Goal: Task Accomplishment & Management: Use online tool/utility

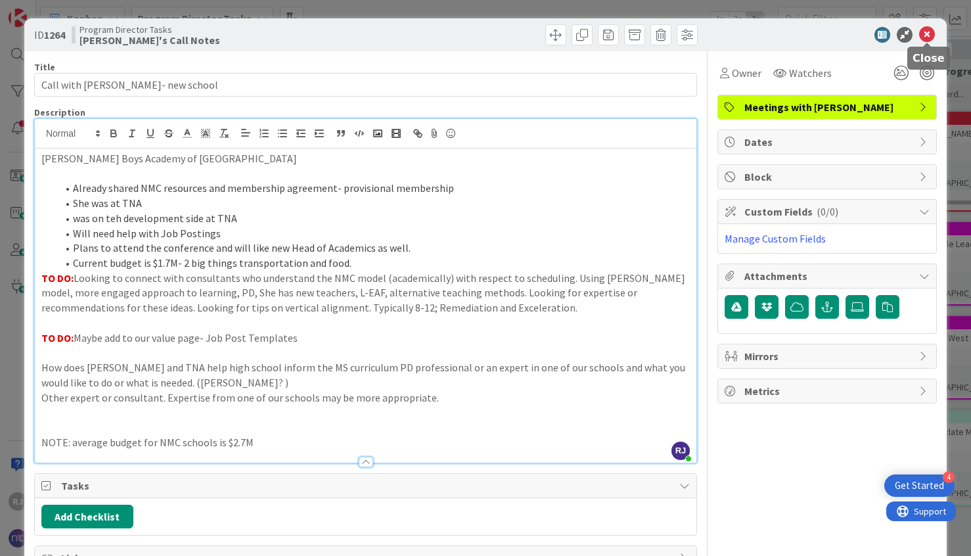
click at [930, 33] on icon at bounding box center [927, 35] width 16 height 16
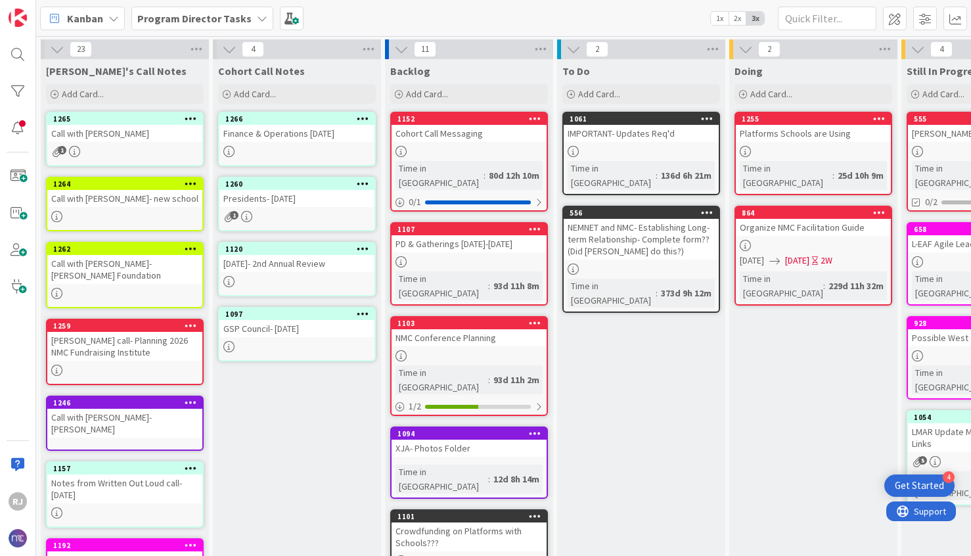
click at [216, 13] on b "Program Director Tasks" at bounding box center [194, 18] width 114 height 13
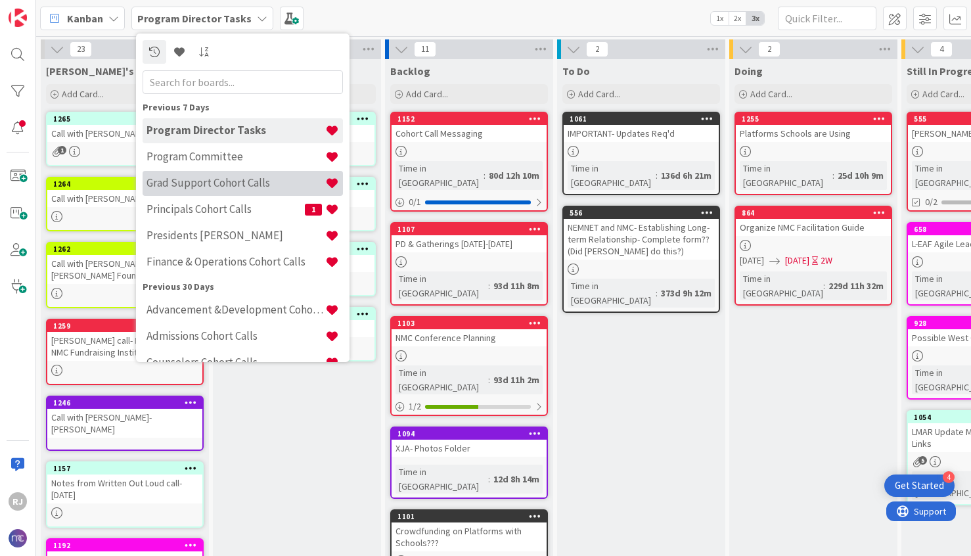
click at [195, 183] on h4 "Grad Support Cohort Calls" at bounding box center [235, 182] width 179 height 13
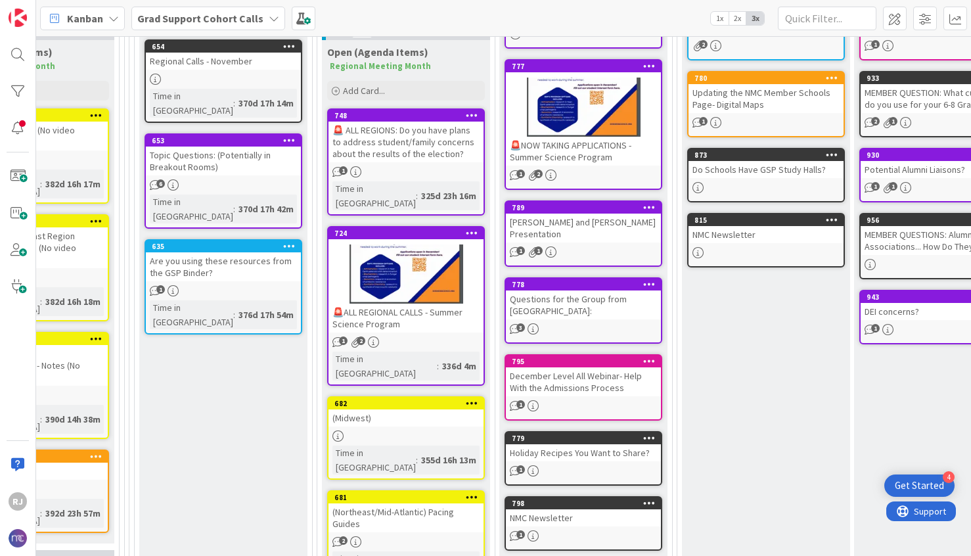
scroll to position [836, 642]
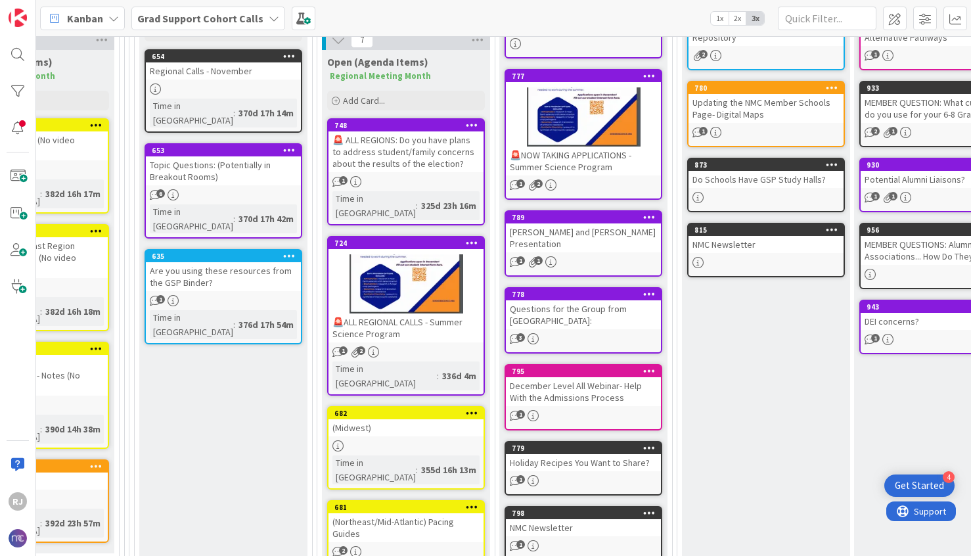
click at [579, 316] on div "Questions for the Group from Imago Dei Middle School:" at bounding box center [583, 314] width 155 height 29
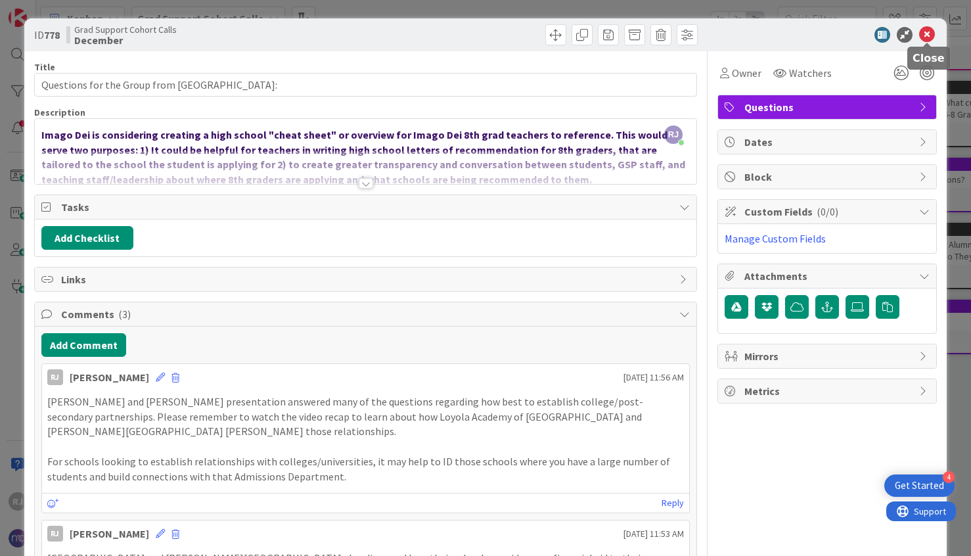
click at [927, 32] on icon at bounding box center [927, 35] width 16 height 16
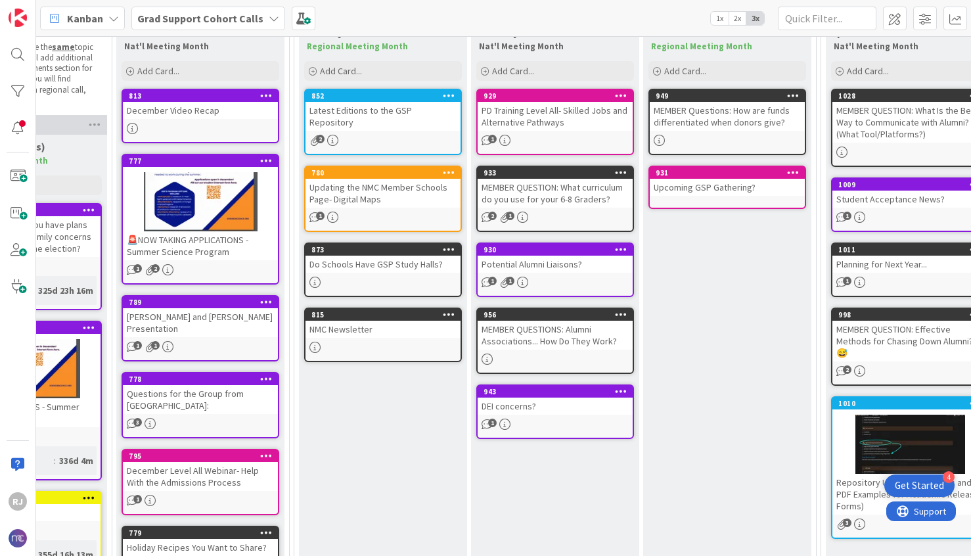
scroll to position [750, 1025]
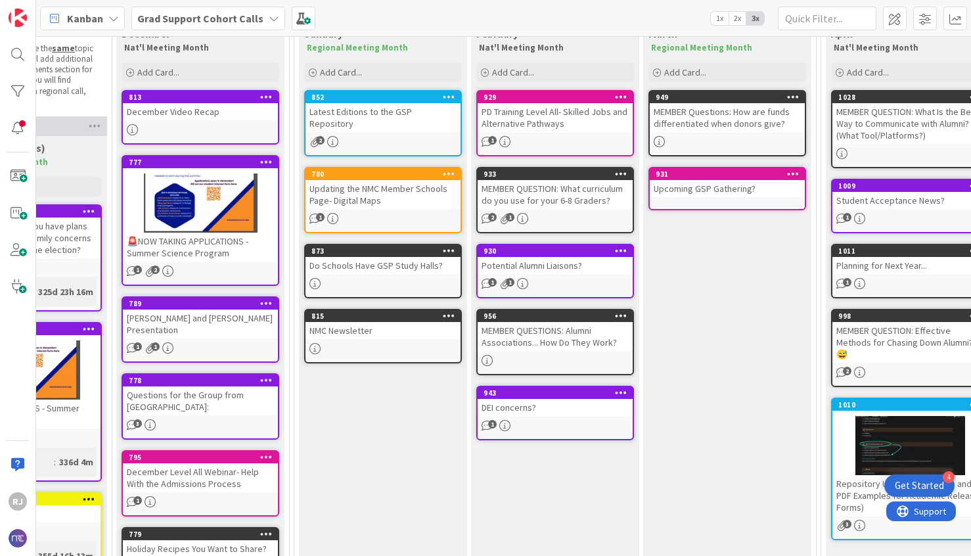
click at [583, 335] on div "MEMBER QUESTIONS: Alumni Associations... How Do They Work?" at bounding box center [554, 336] width 155 height 29
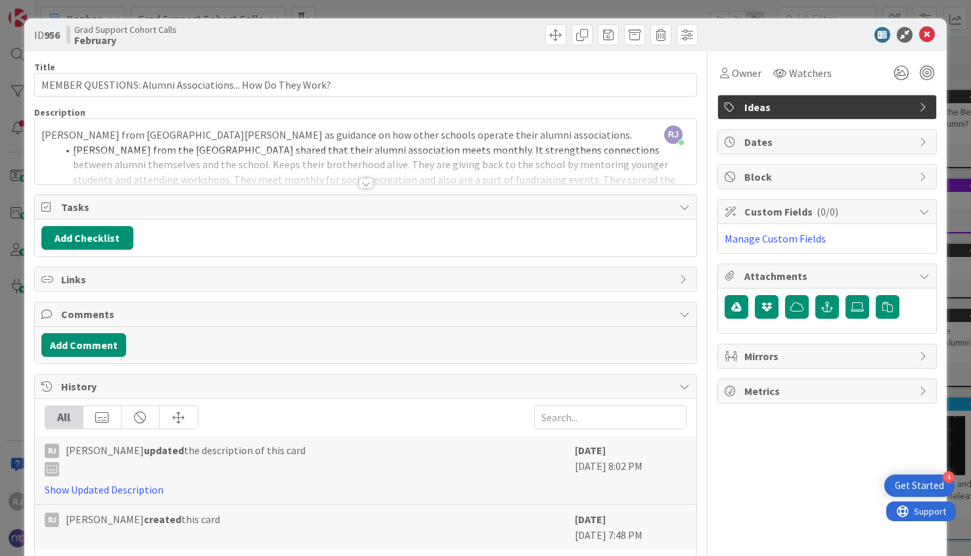
click at [366, 179] on div at bounding box center [366, 183] width 14 height 11
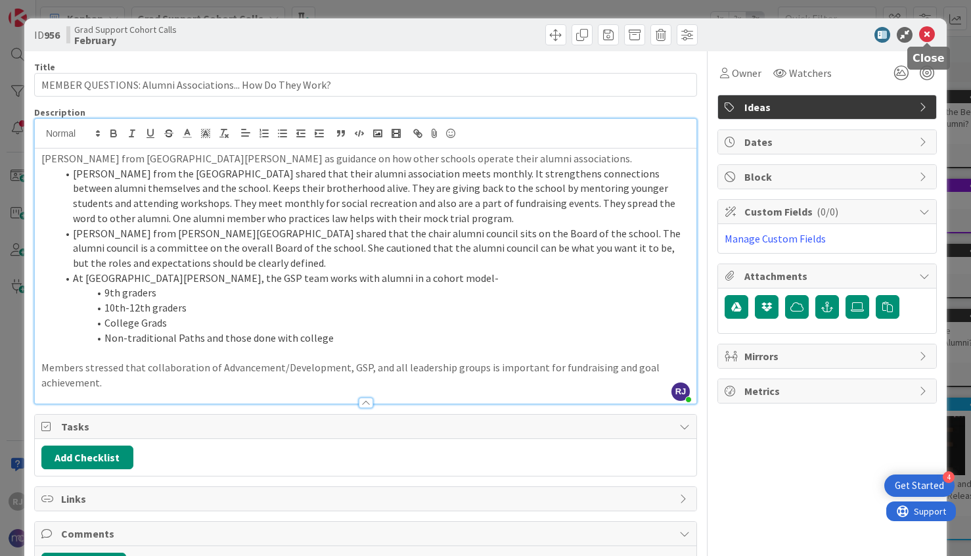
click at [925, 29] on icon at bounding box center [927, 35] width 16 height 16
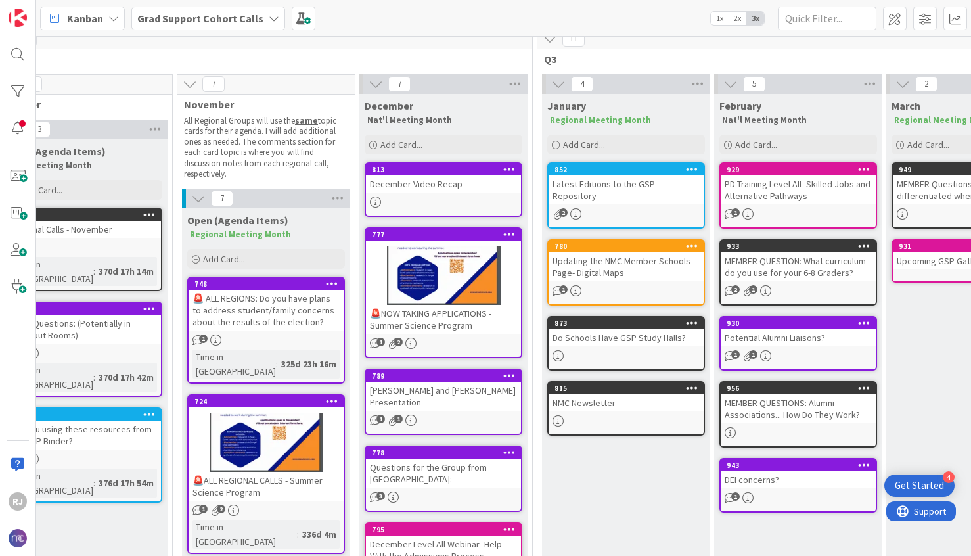
scroll to position [678, 778]
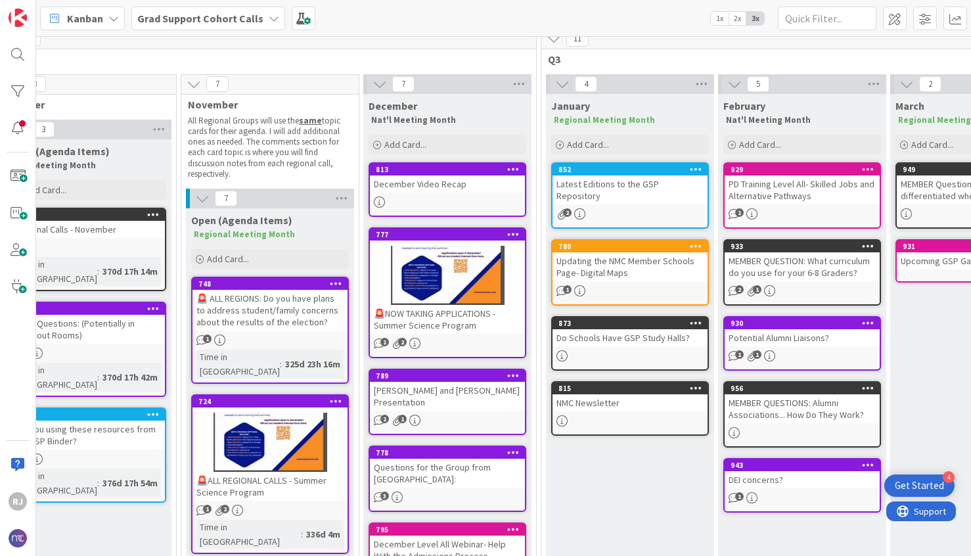
click at [240, 20] on b "Grad Support Cohort Calls" at bounding box center [200, 18] width 126 height 13
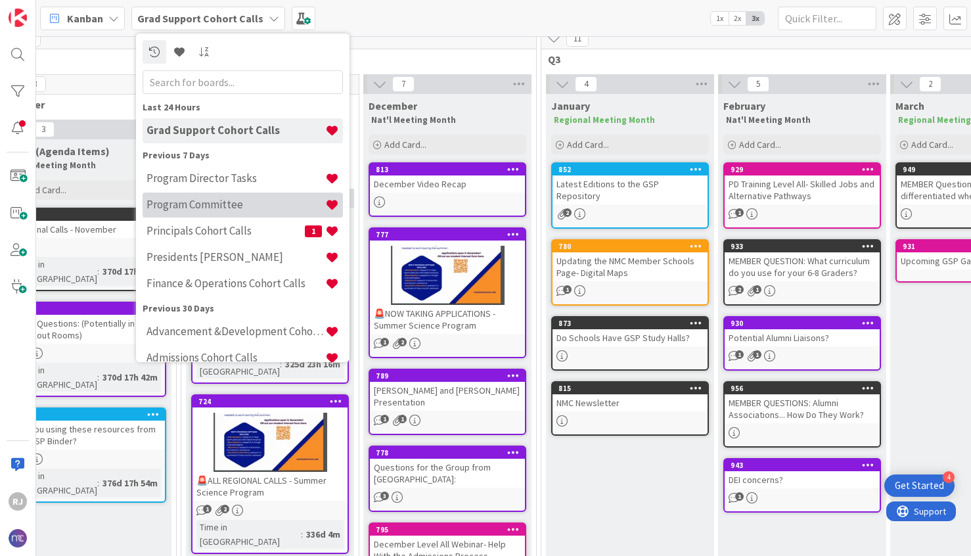
click at [204, 210] on h4 "Program Committee" at bounding box center [235, 204] width 179 height 13
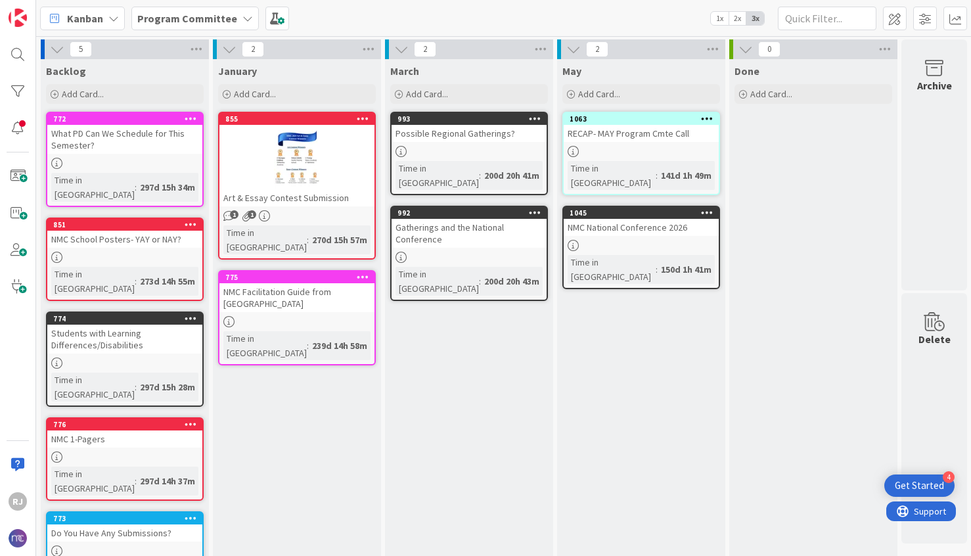
click at [200, 16] on b "Program Committee" at bounding box center [187, 18] width 100 height 13
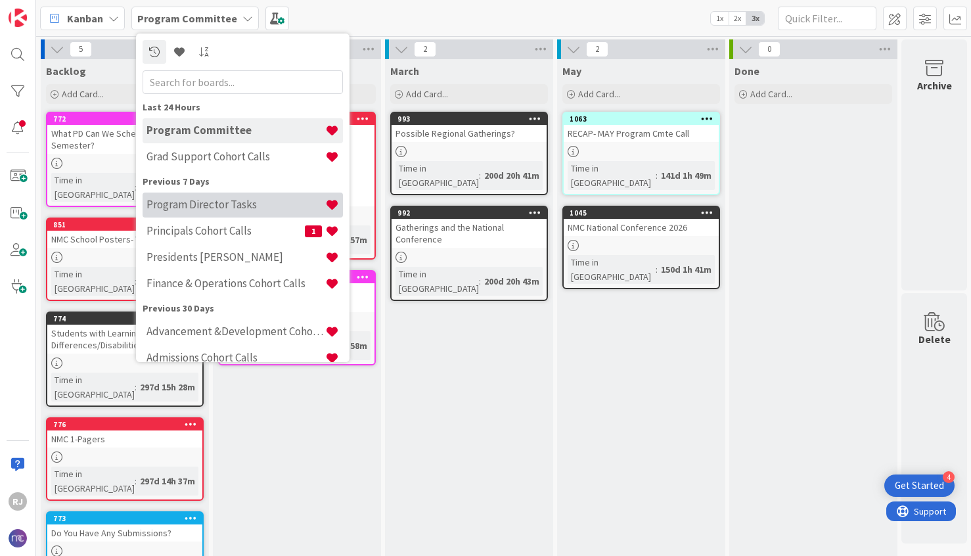
click at [218, 202] on h4 "Program Director Tasks" at bounding box center [235, 204] width 179 height 13
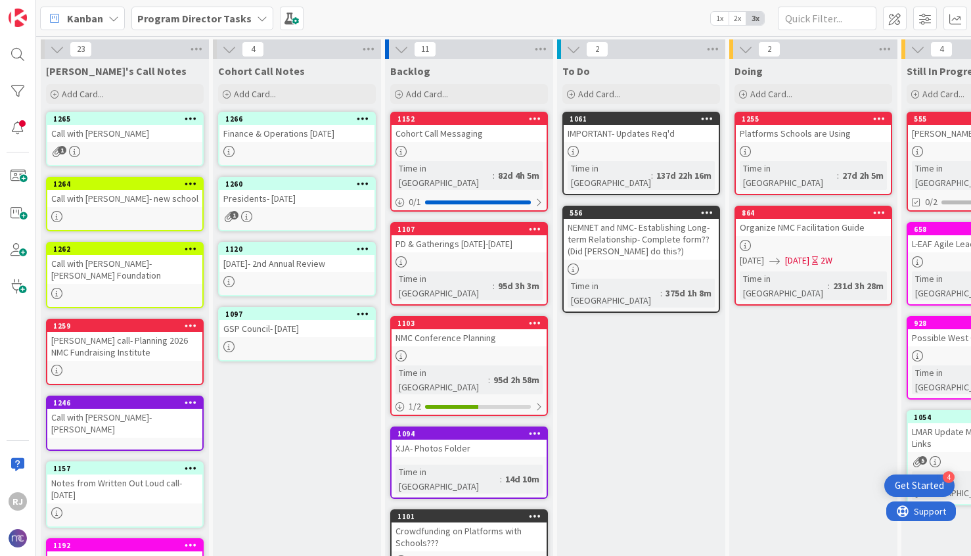
click at [292, 149] on div at bounding box center [296, 151] width 155 height 11
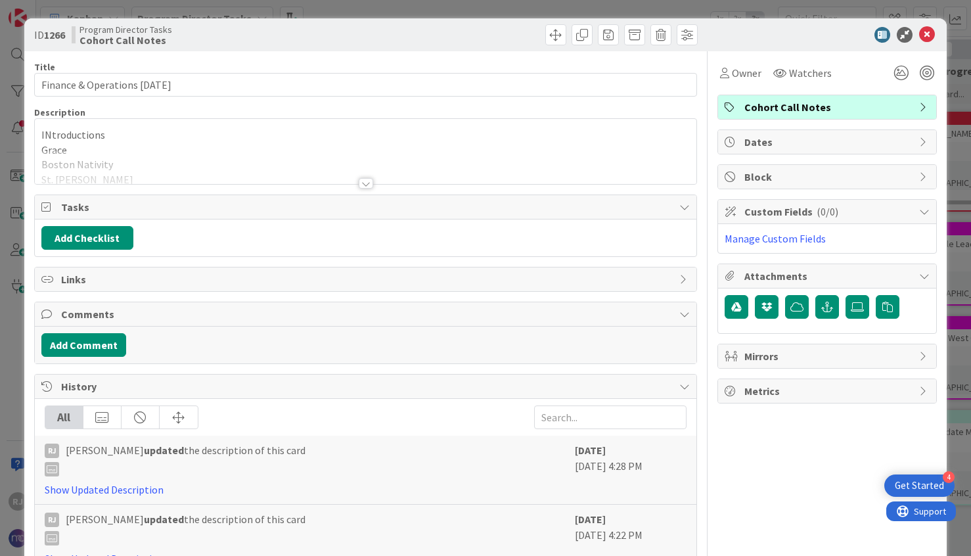
click at [367, 185] on div at bounding box center [366, 183] width 14 height 11
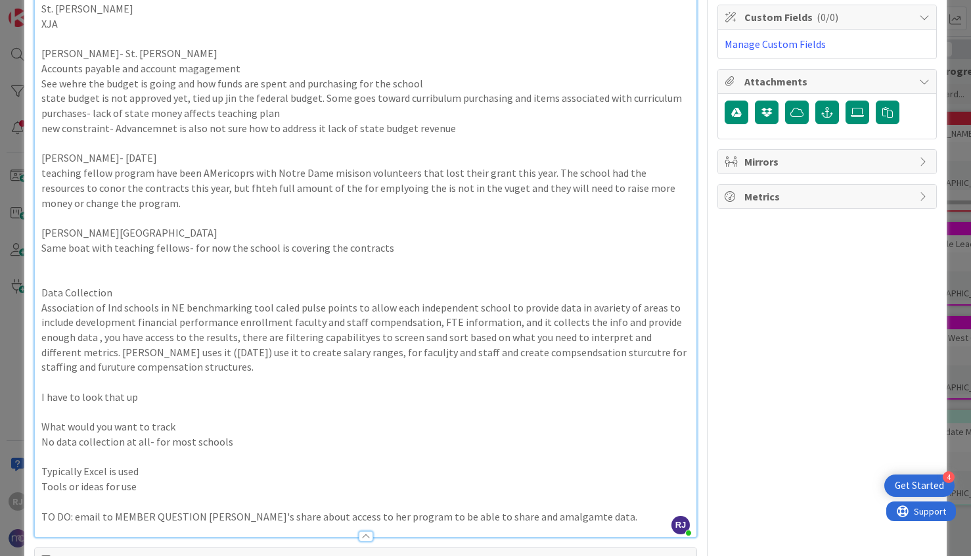
scroll to position [192, 0]
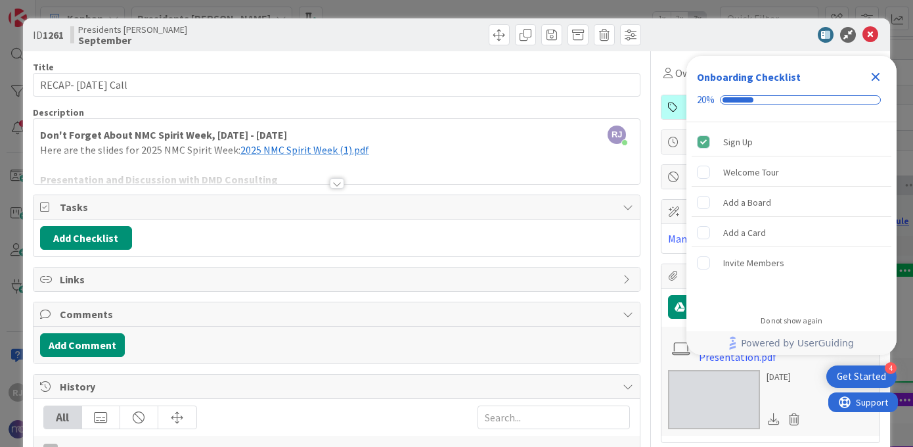
click at [878, 77] on icon "Close Checklist" at bounding box center [876, 77] width 16 height 16
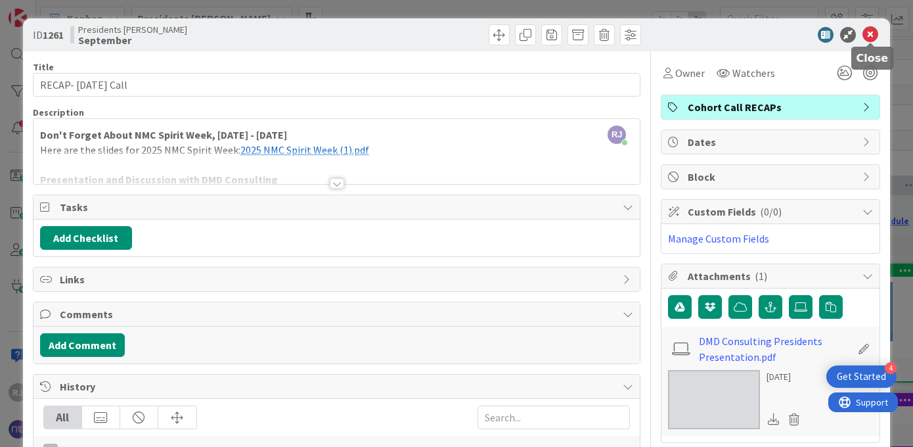
click at [875, 30] on icon at bounding box center [870, 35] width 16 height 16
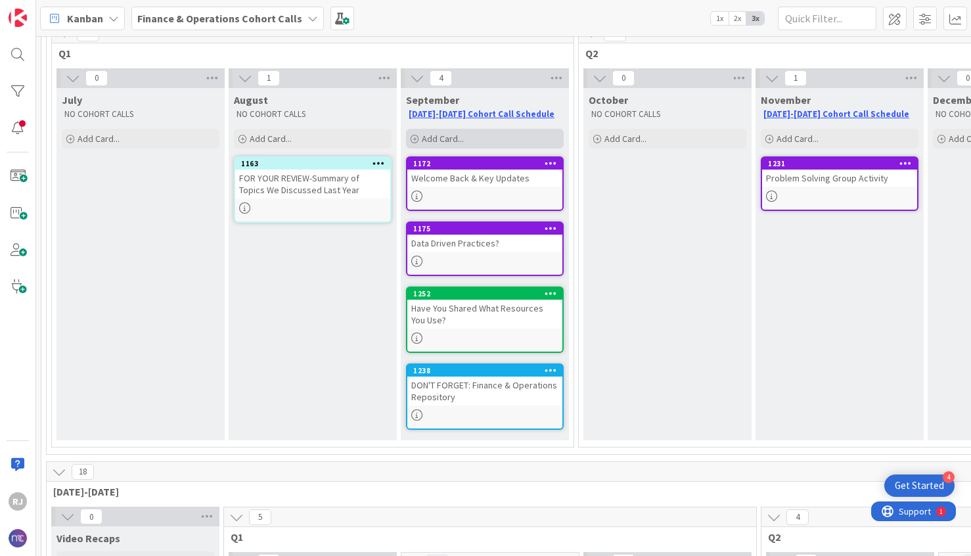
click at [443, 137] on span "Add Card..." at bounding box center [443, 139] width 42 height 12
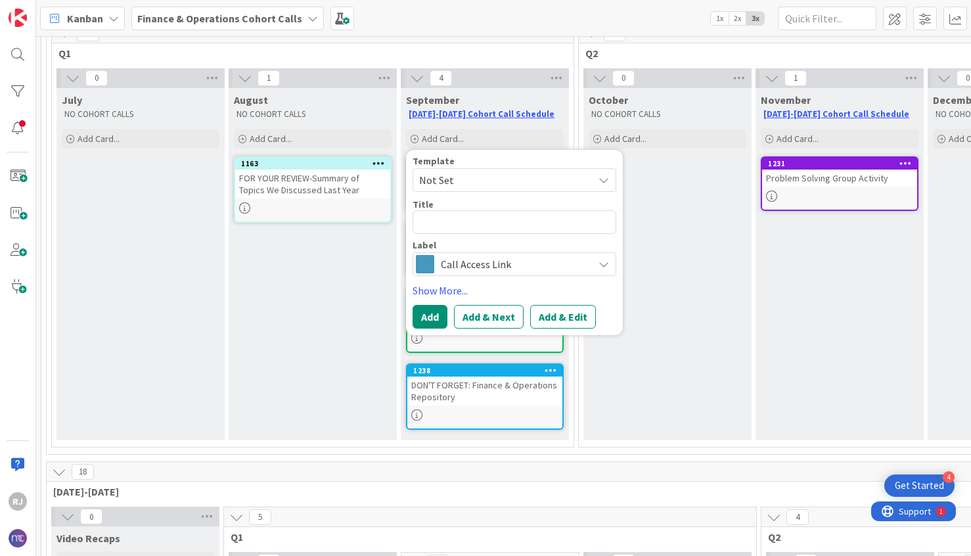
click at [481, 263] on span "Call Access Link" at bounding box center [514, 264] width 146 height 18
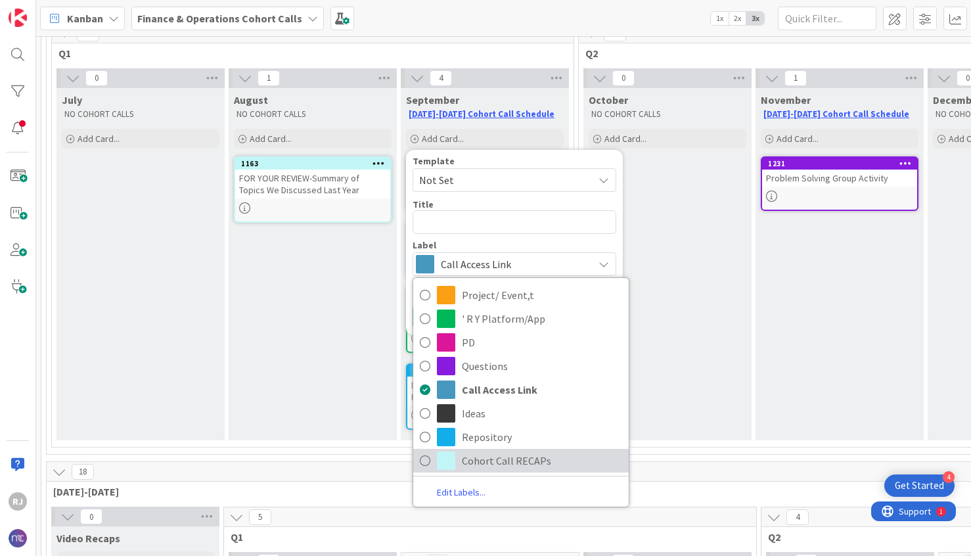
click at [497, 460] on span "Cohort Call RECAPs" at bounding box center [542, 461] width 160 height 20
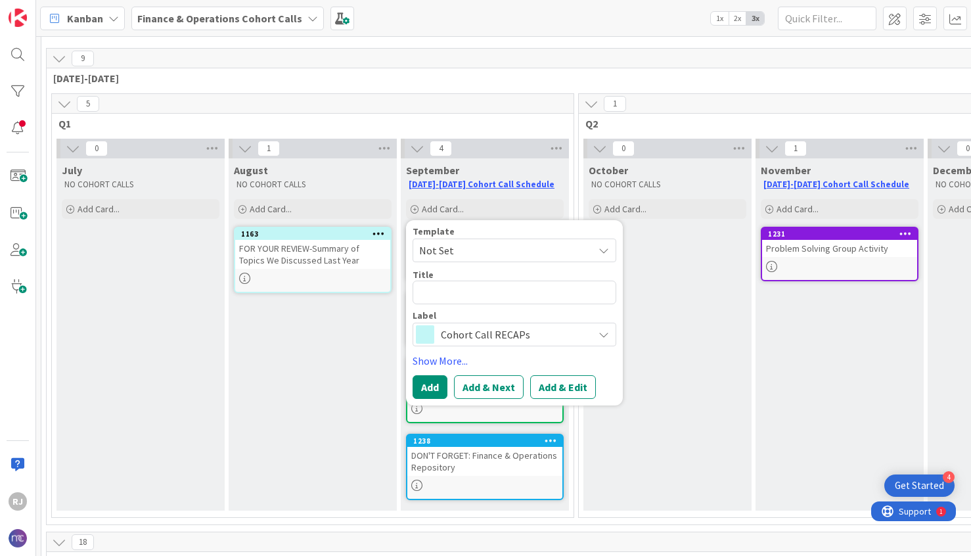
scroll to position [33, 0]
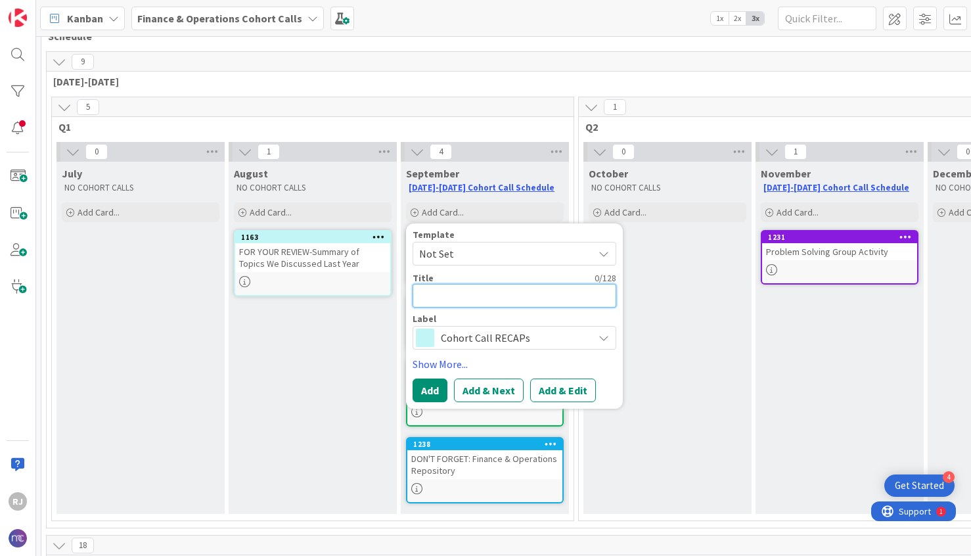
click at [477, 300] on textarea at bounding box center [514, 296] width 204 height 24
type textarea "x"
type textarea "R"
type textarea "x"
type textarea "RE"
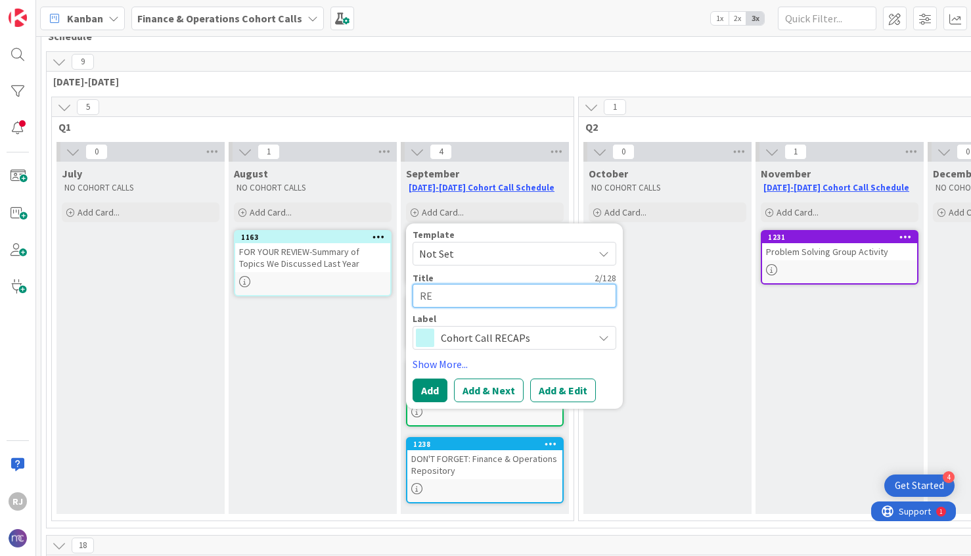
type textarea "x"
type textarea "REC"
type textarea "x"
type textarea "RECA"
type textarea "x"
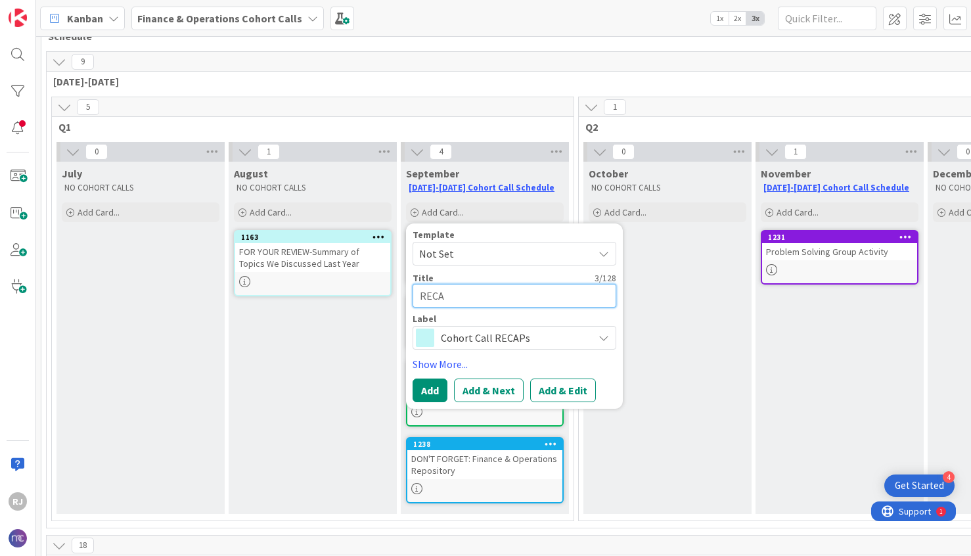
type textarea "RECAP"
type textarea "x"
type textarea "RECAP-"
type textarea "x"
type textarea "RECAP-"
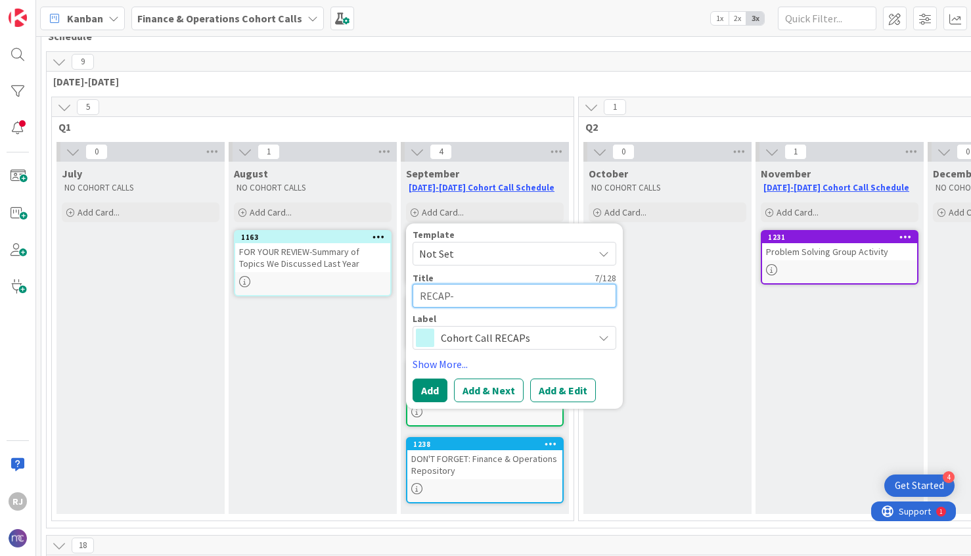
type textarea "x"
type textarea "RECAP- S"
type textarea "x"
type textarea "RECAP- Se"
type textarea "x"
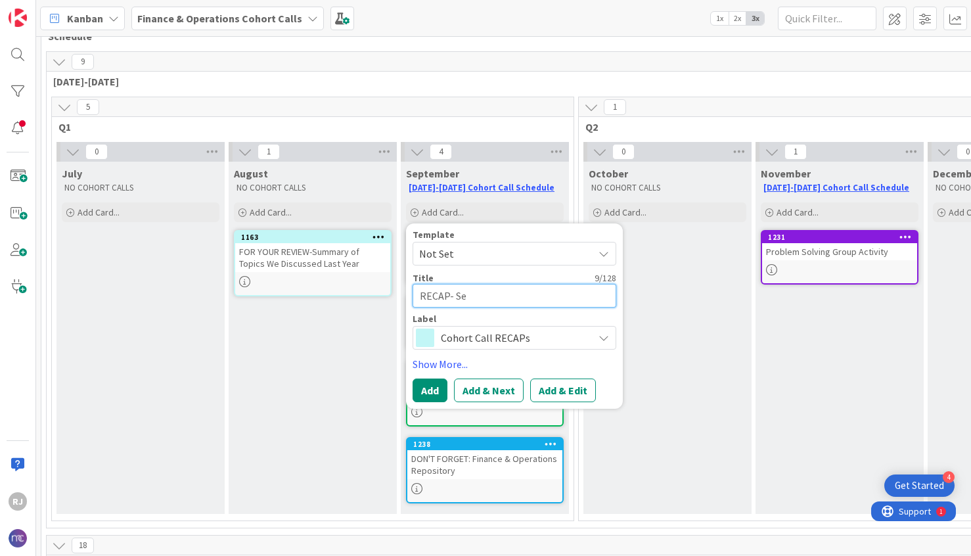
type textarea "RECAP- Sep"
type textarea "x"
type textarea "RECAP- Sept"
type textarea "x"
type textarea "RECAP- Septe"
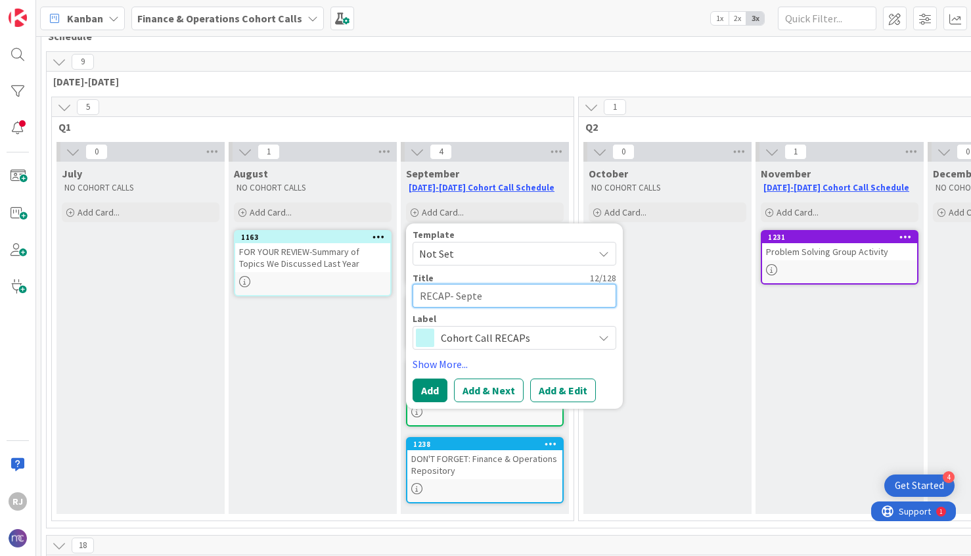
type textarea "x"
type textarea "RECAP- Septemb"
type textarea "x"
type textarea "RECAP- Septembe"
type textarea "x"
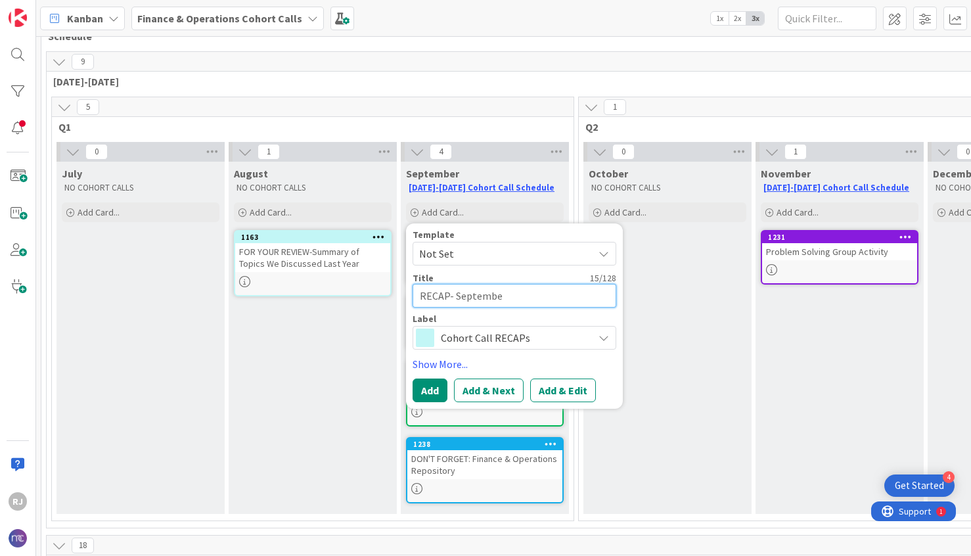
type textarea "RECAP- September"
type textarea "x"
type textarea "RECAP- September"
type textarea "x"
type textarea "RECAP- [DATE]"
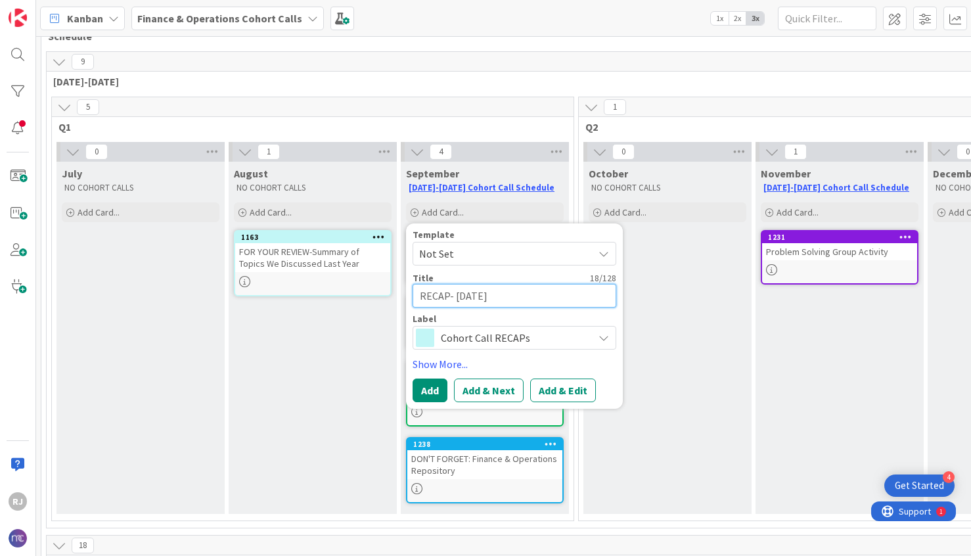
type textarea "x"
type textarea "RECAP- [DATE]"
type textarea "x"
type textarea "RECAP- September 25t"
type textarea "x"
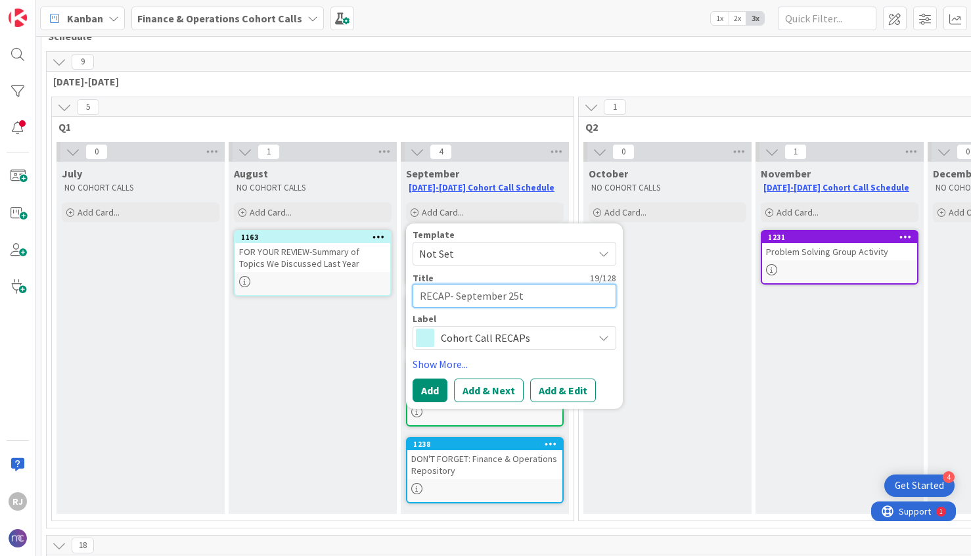
type textarea "RECAP- September 25th"
type textarea "x"
type textarea "RECAP- September 25th"
type textarea "x"
type textarea "RECAP- September 25th C"
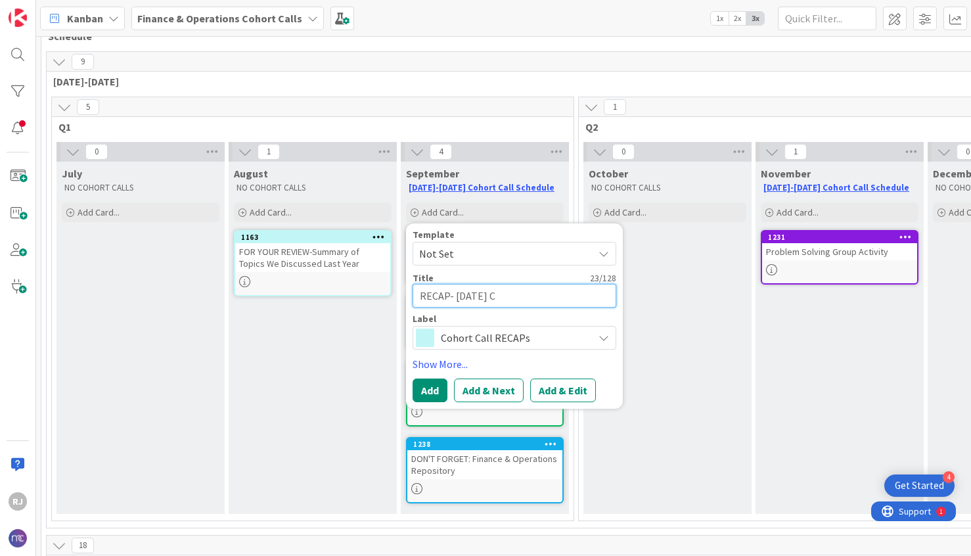
type textarea "x"
type textarea "RECAP- September 25th Ca"
type textarea "x"
type textarea "RECAP- September 25th Cal"
type textarea "x"
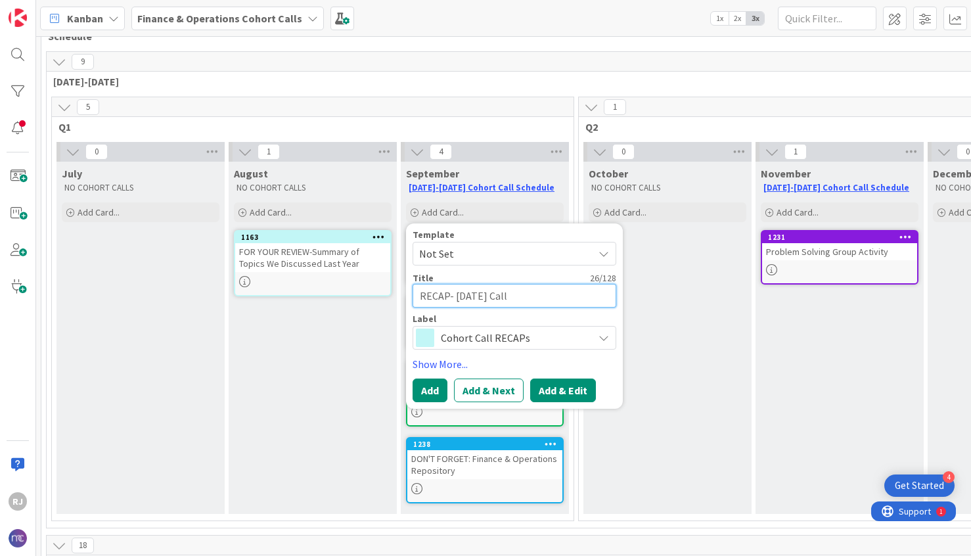
type textarea "RECAP- September 25th Call"
click at [562, 389] on button "Add & Edit" at bounding box center [563, 390] width 66 height 24
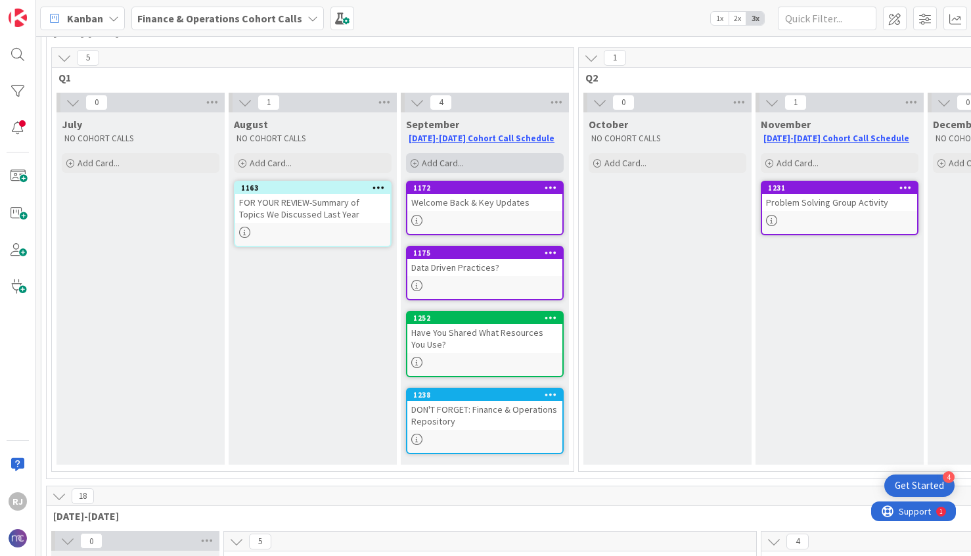
scroll to position [0, 0]
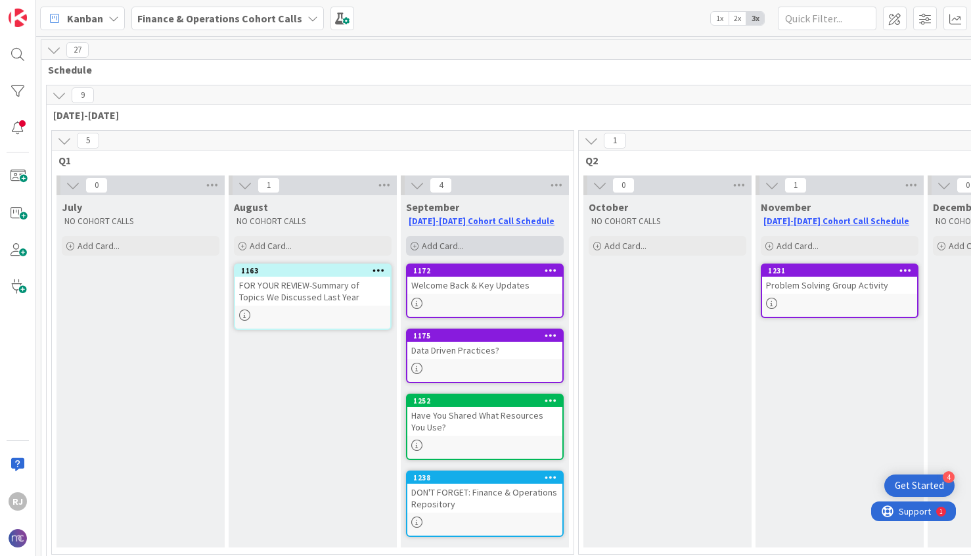
click at [460, 242] on span "Add Card..." at bounding box center [443, 246] width 42 height 12
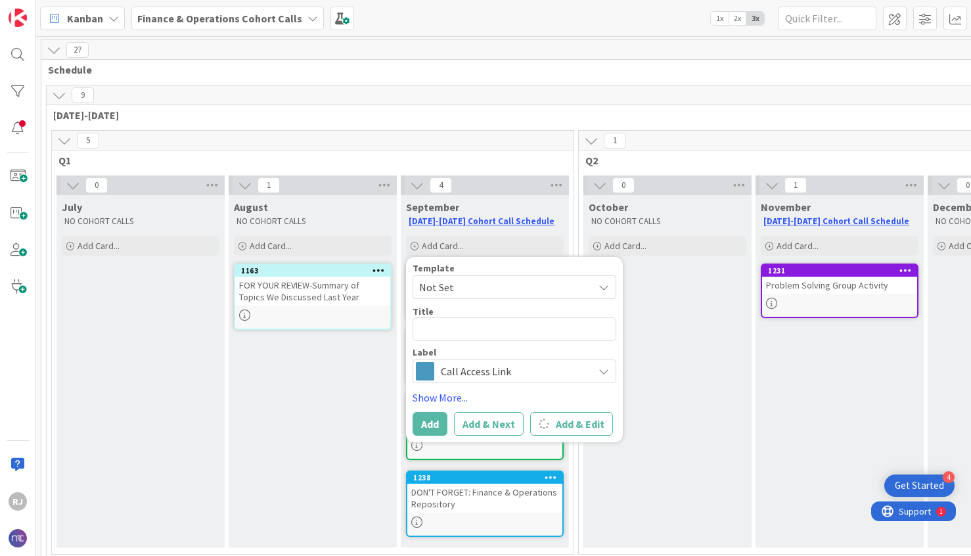
click at [460, 374] on span "Call Access Link" at bounding box center [514, 371] width 146 height 18
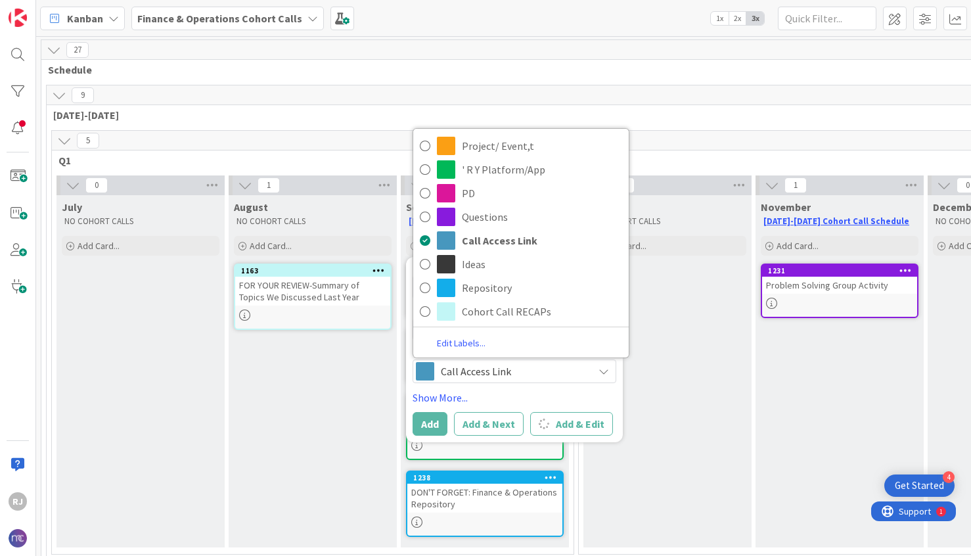
click at [653, 378] on div "October NO COHORT CALLS Add Card..." at bounding box center [667, 371] width 168 height 352
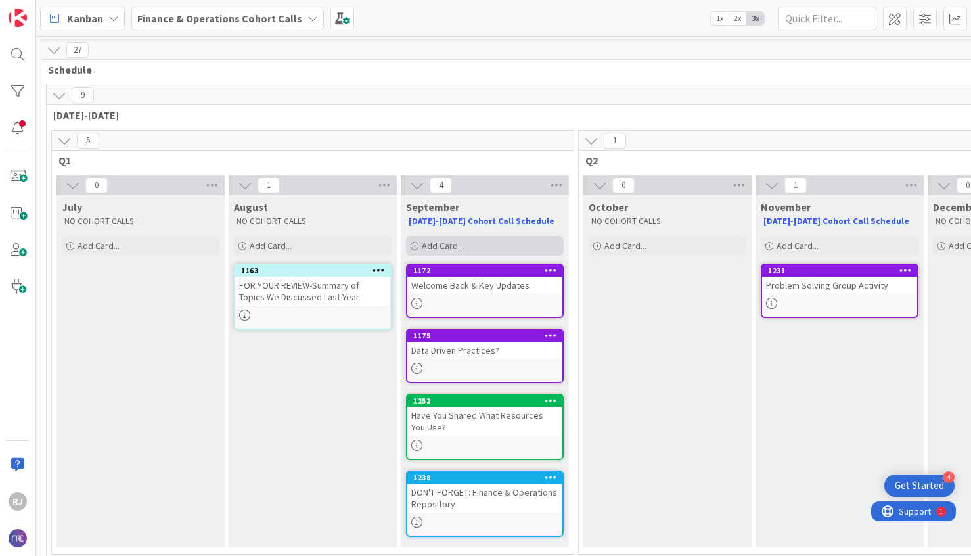
click at [501, 246] on div "Add Card..." at bounding box center [485, 246] width 158 height 20
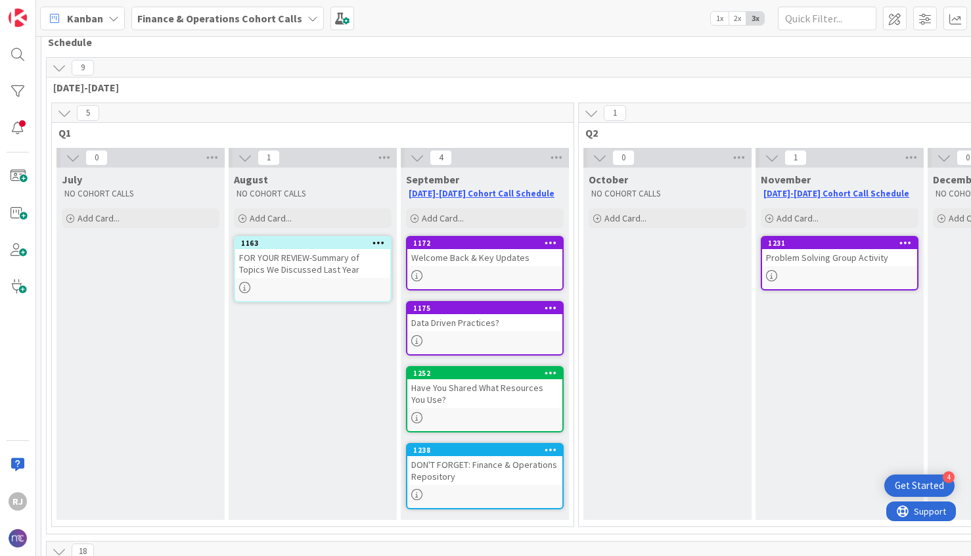
scroll to position [20, 0]
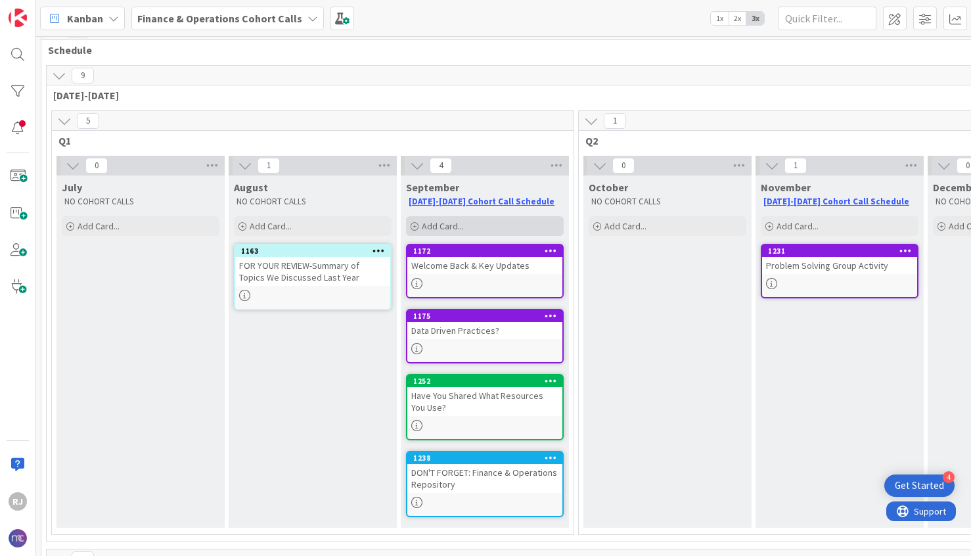
click at [438, 219] on div "Add Card..." at bounding box center [485, 226] width 158 height 20
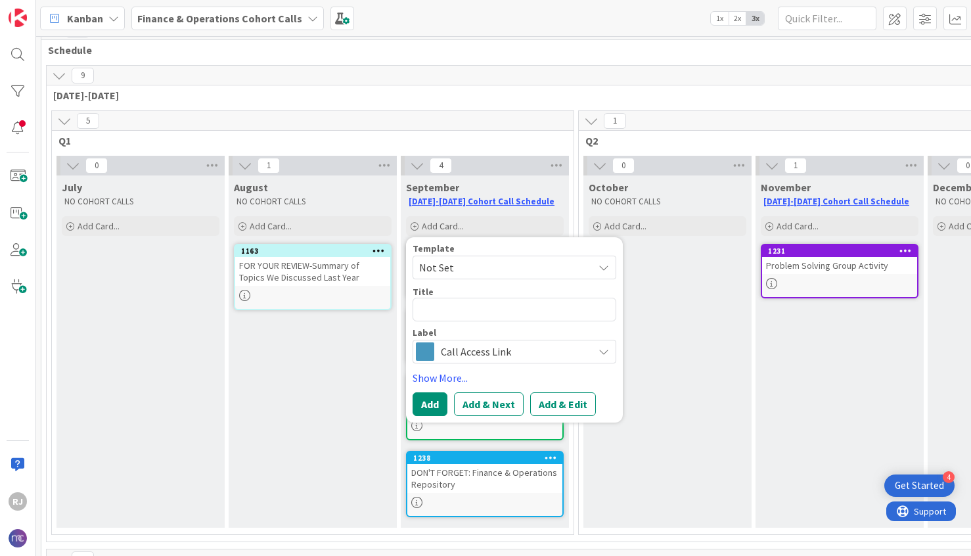
click at [468, 358] on span "Call Access Link" at bounding box center [514, 351] width 146 height 18
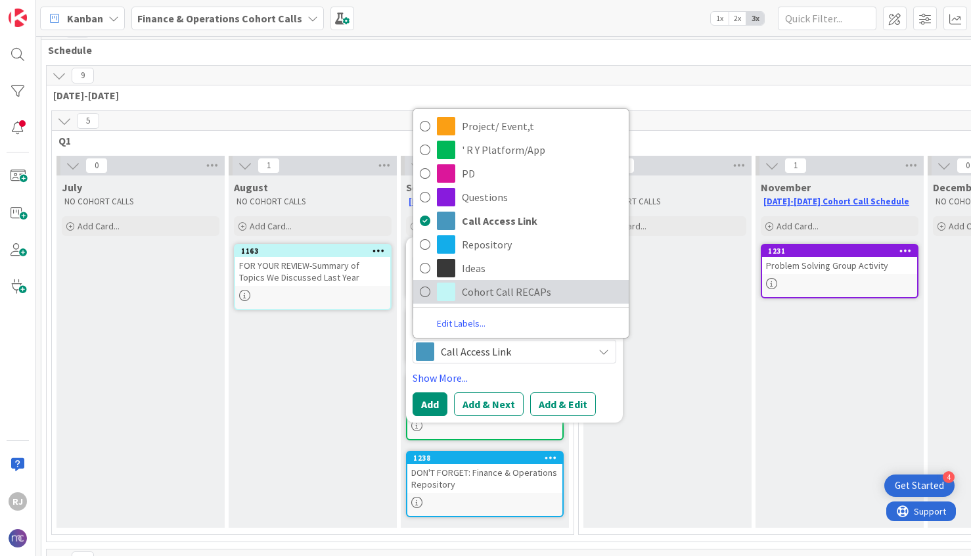
click at [479, 282] on span "Cohort Call RECAPs" at bounding box center [542, 292] width 160 height 20
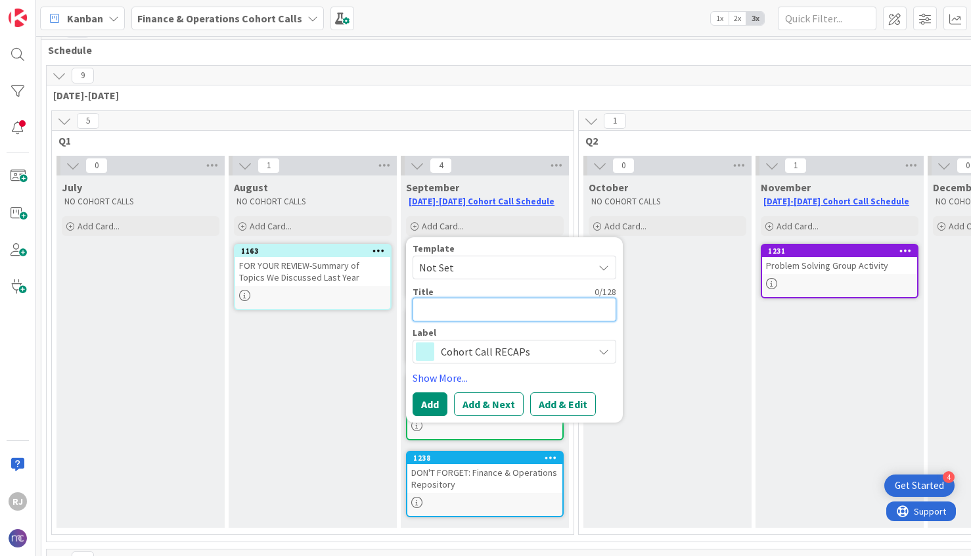
click at [453, 316] on textarea at bounding box center [514, 310] width 204 height 24
type textarea "x"
type textarea "R"
type textarea "x"
type textarea "RE"
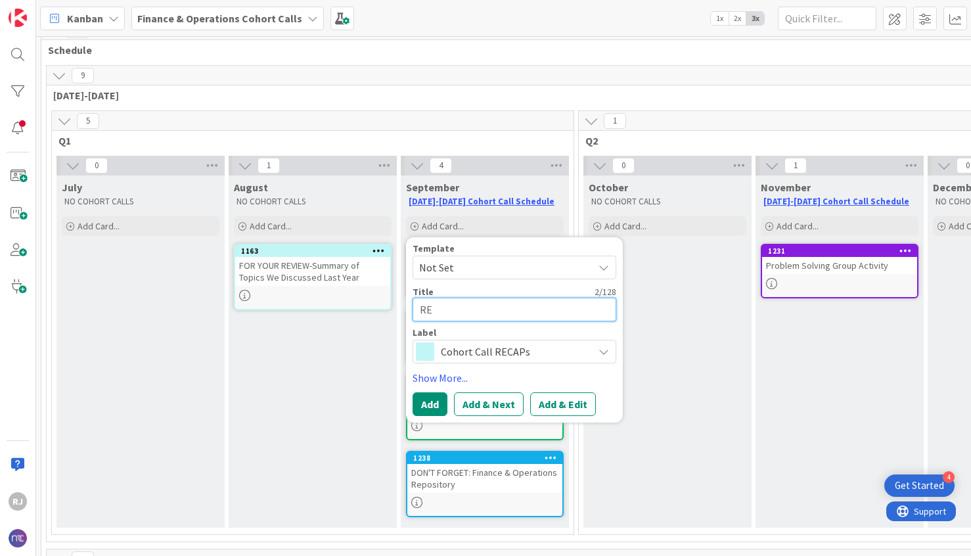
type textarea "x"
type textarea "REC"
type textarea "x"
type textarea "RECA"
type textarea "x"
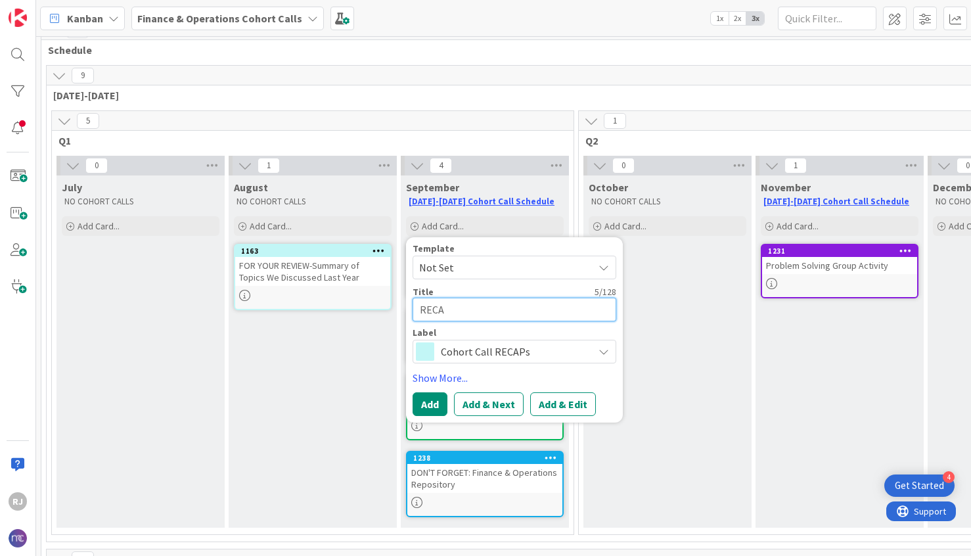
type textarea "RECAP"
type textarea "x"
type textarea "RECAP"
type textarea "x"
type textarea "RECAP"
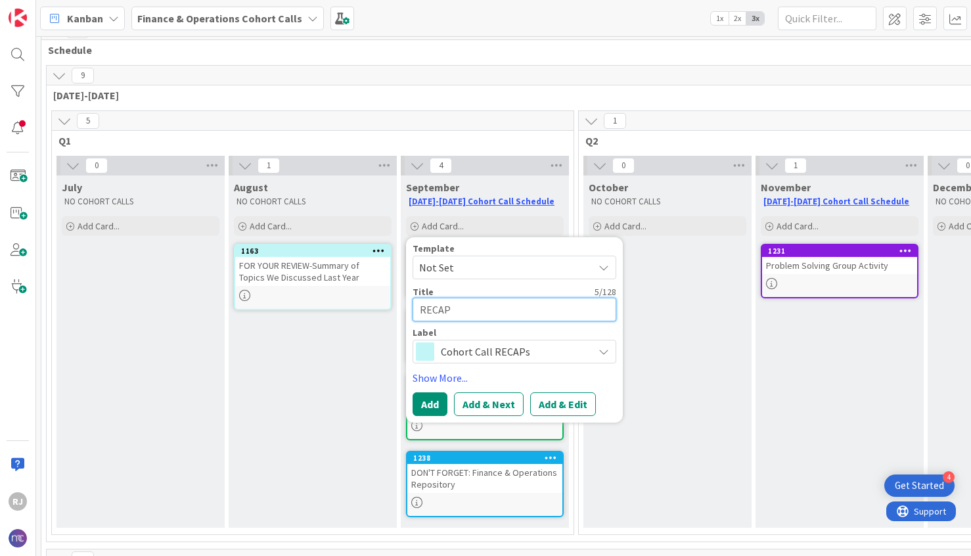
type textarea "x"
type textarea "RECAP-"
type textarea "x"
type textarea "RECAP-"
type textarea "x"
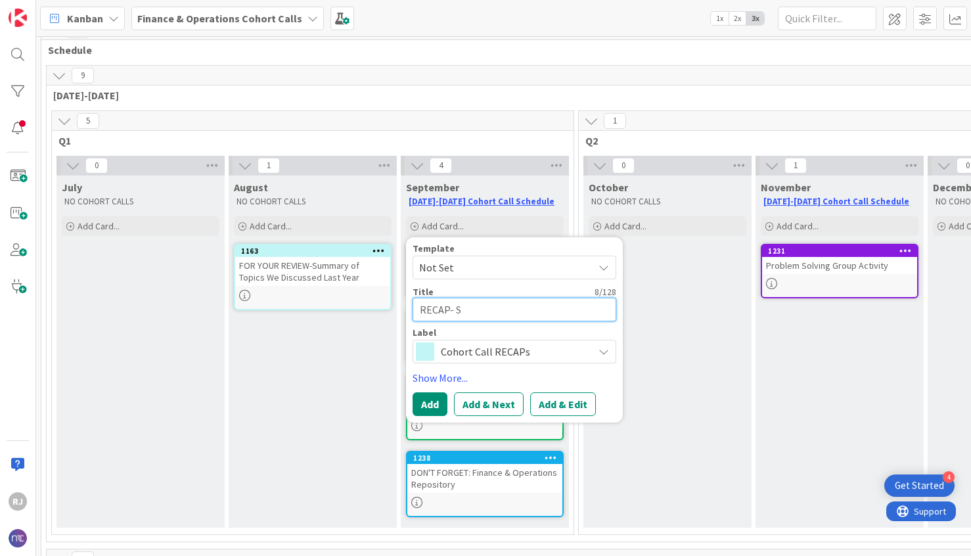
type textarea "RECAP- SE"
type textarea "x"
type textarea "RECAP- SEt"
type textarea "x"
type textarea "RECAP- SE"
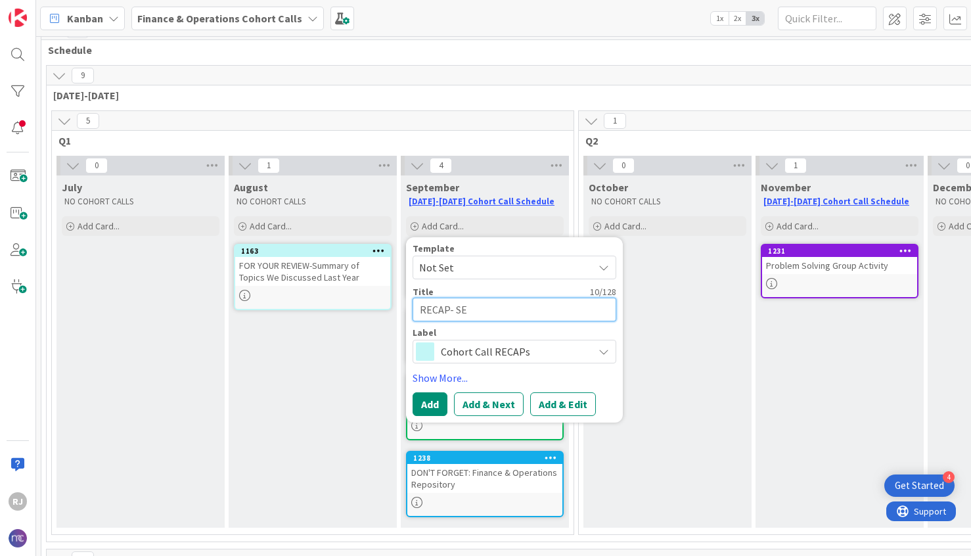
type textarea "x"
type textarea "RECAP- S"
type textarea "x"
type textarea "RECAP- Se"
type textarea "x"
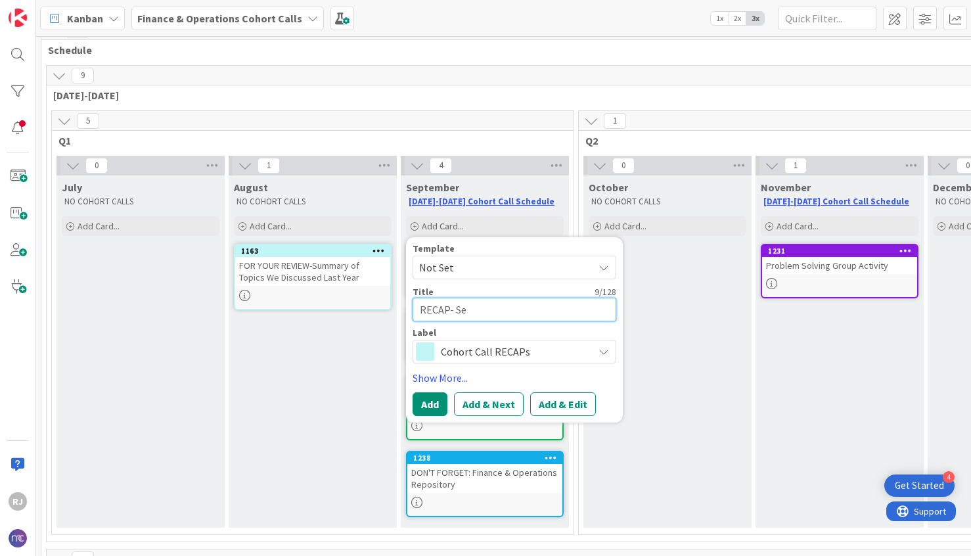
type textarea "RECAP- Sep"
type textarea "x"
type textarea "RECAP- Sept"
type textarea "x"
type textarea "RECAP- Septe"
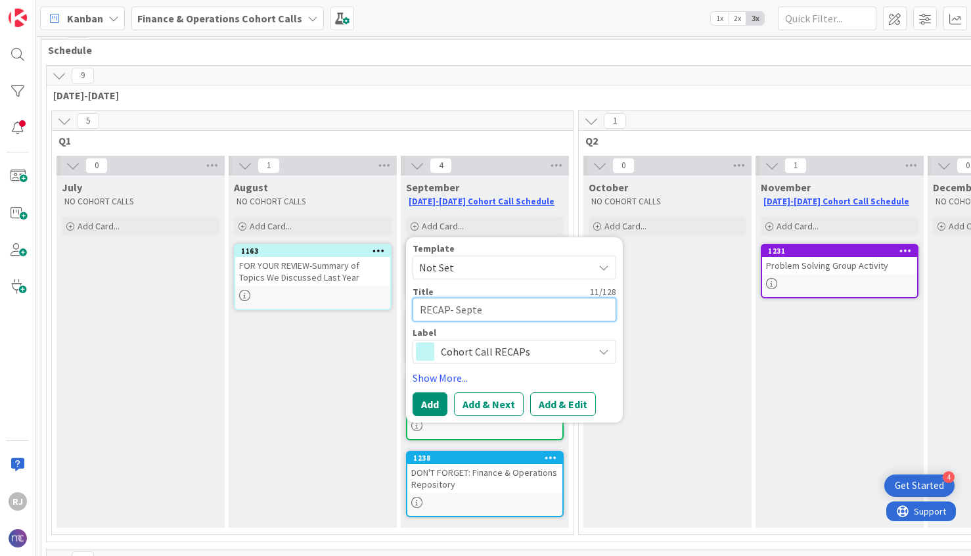
type textarea "x"
type textarea "RECAP- Septem"
type textarea "x"
type textarea "RECAP- Septemb"
type textarea "x"
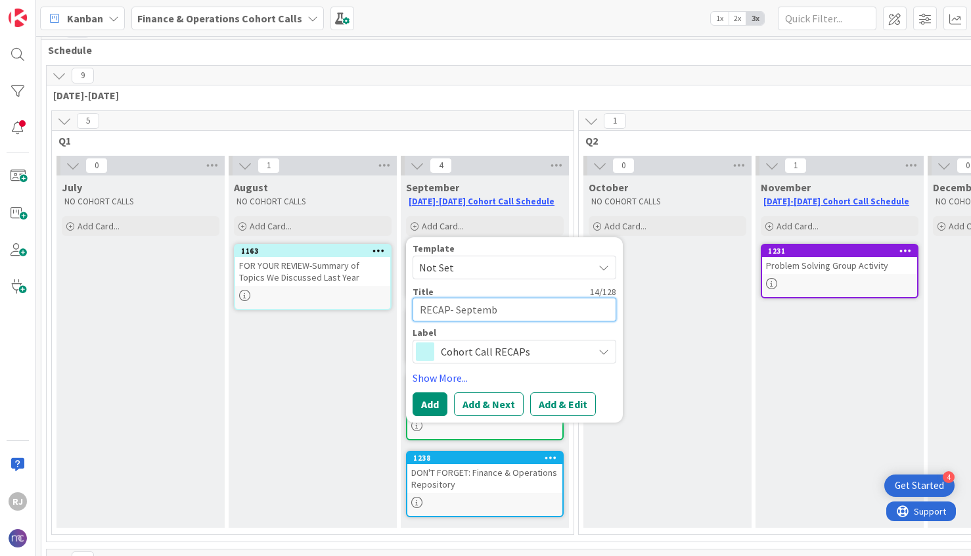
type textarea "RECAP- Septembe"
type textarea "x"
type textarea "RECAP- September"
type textarea "x"
type textarea "RECAP- September"
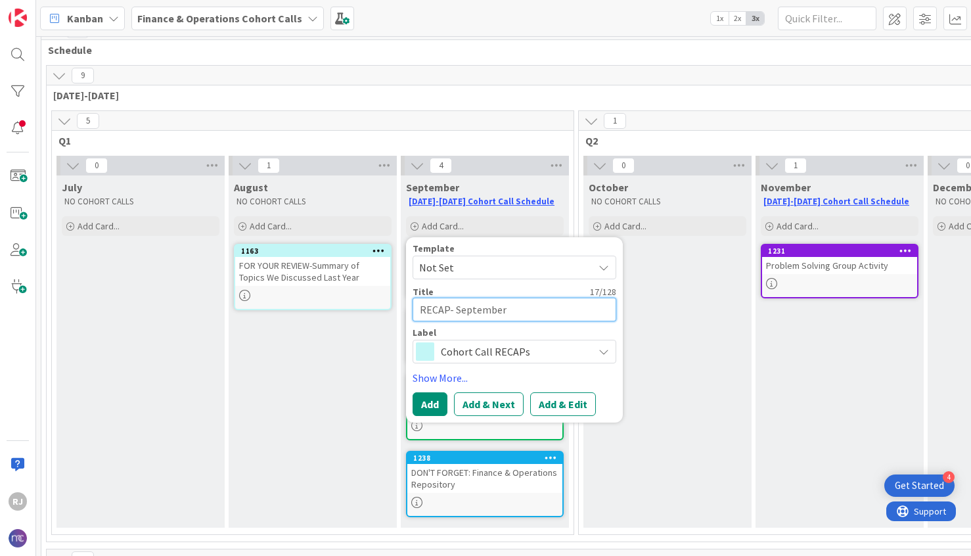
type textarea "x"
type textarea "RECAP- [DATE]"
type textarea "x"
type textarea "RECAP- [DATE]"
type textarea "x"
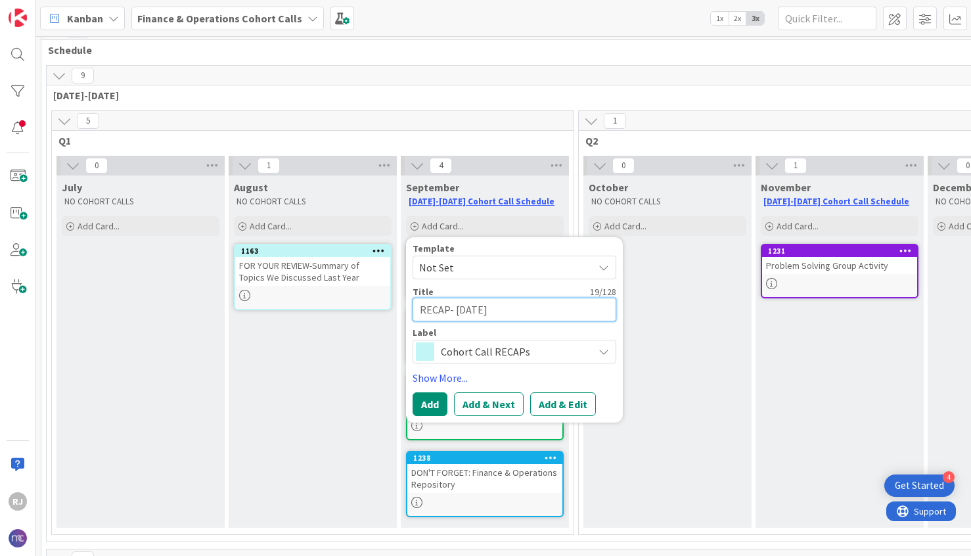
type textarea "RECAP- [DATE]"
type textarea "x"
type textarea "RECAP- [DATE] C"
type textarea "x"
type textarea "RECAP- [DATE] Ca"
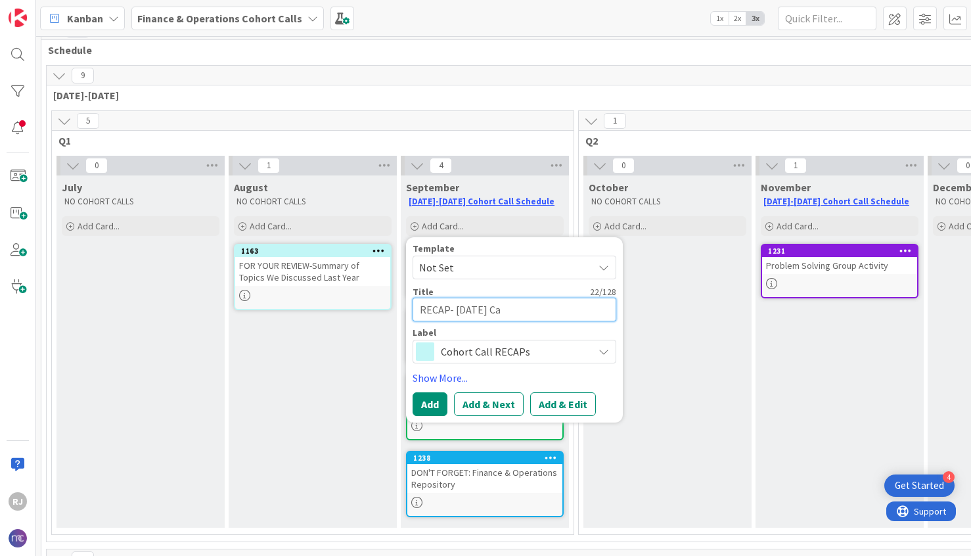
type textarea "x"
type textarea "RECAP- [DATE] Cal"
type textarea "x"
type textarea "RECAP- [DATE] Call"
click at [565, 400] on button "Add & Edit" at bounding box center [563, 404] width 66 height 24
